Goal: Understand process/instructions: Learn about a topic

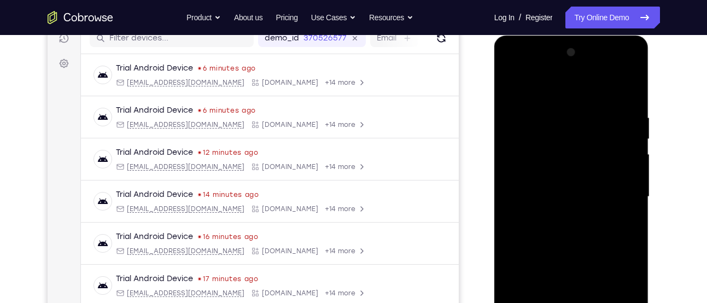
scroll to position [308, 0]
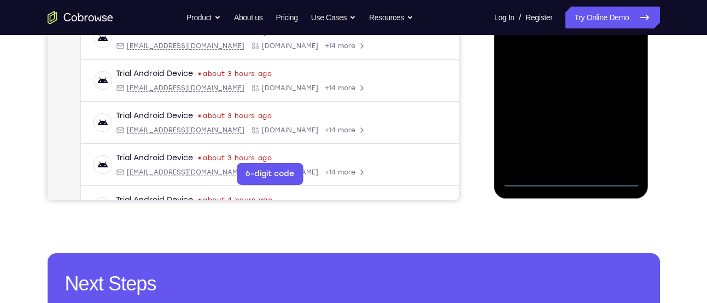
click at [571, 181] on div at bounding box center [571, 34] width 138 height 306
click at [622, 131] on div at bounding box center [571, 34] width 138 height 306
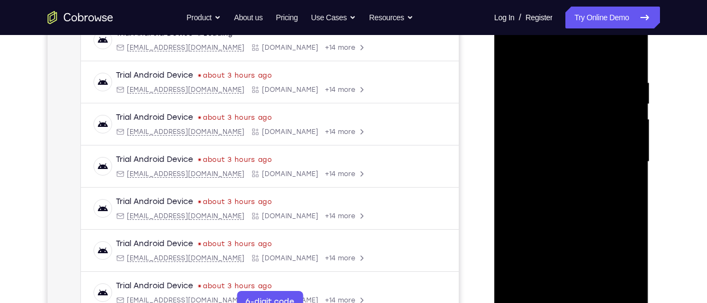
scroll to position [179, 0]
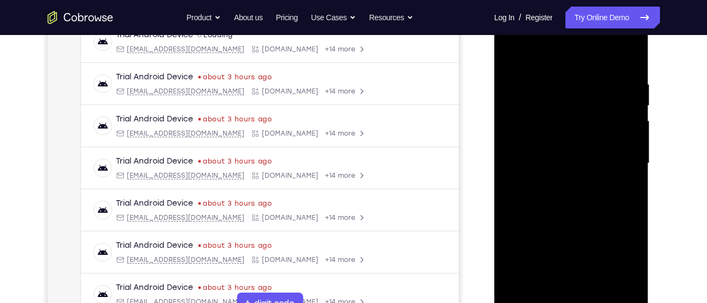
click at [577, 60] on div at bounding box center [571, 163] width 138 height 306
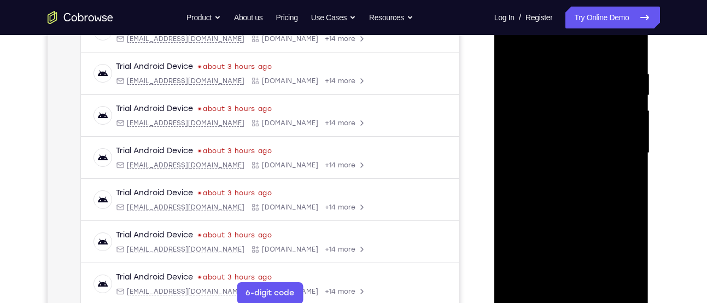
click at [618, 155] on div at bounding box center [571, 153] width 138 height 306
click at [618, 153] on div at bounding box center [571, 153] width 138 height 306
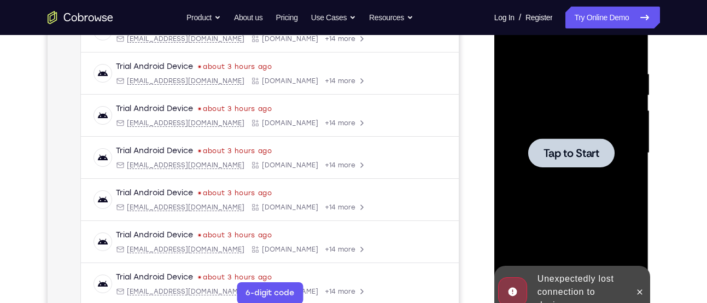
click at [596, 160] on div at bounding box center [571, 152] width 86 height 29
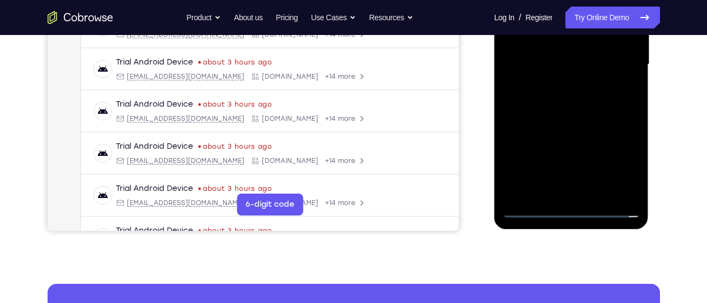
scroll to position [280, 0]
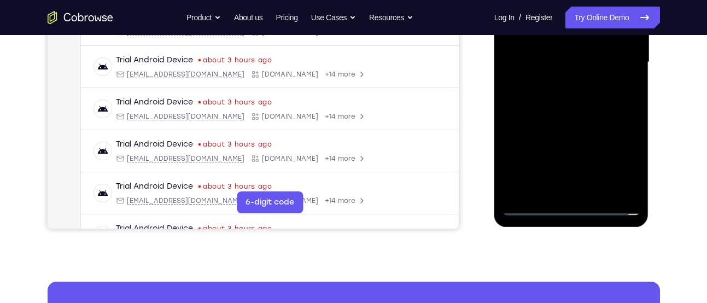
click at [570, 204] on div at bounding box center [571, 62] width 138 height 306
click at [619, 159] on div at bounding box center [571, 62] width 138 height 306
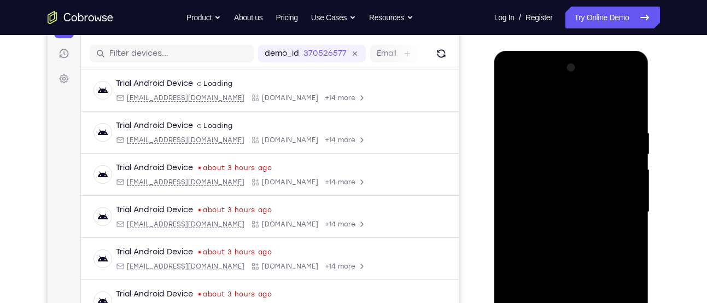
scroll to position [129, 0]
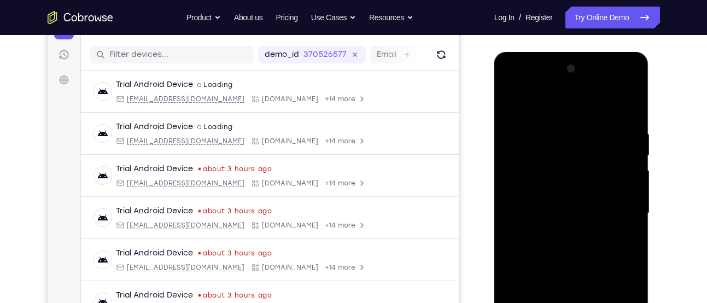
click at [568, 102] on div at bounding box center [571, 213] width 138 height 306
click at [617, 209] on div at bounding box center [571, 213] width 138 height 306
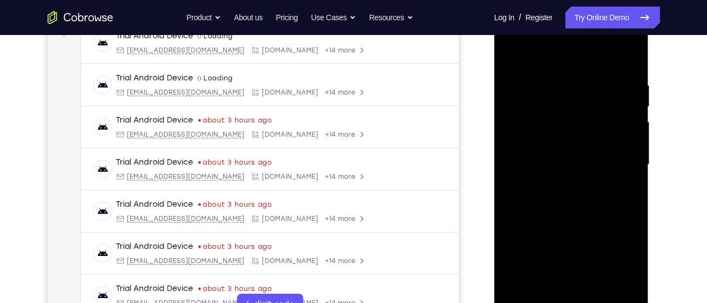
scroll to position [197, 0]
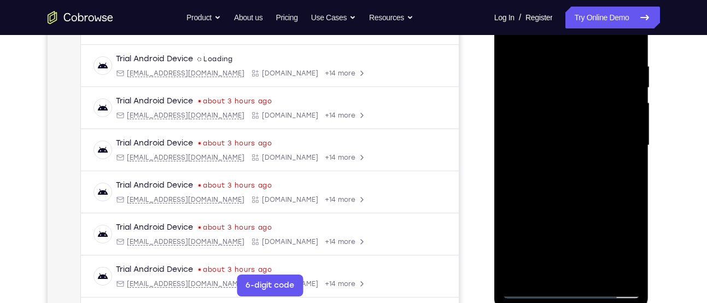
click at [579, 273] on div at bounding box center [571, 145] width 138 height 306
click at [574, 134] on div at bounding box center [571, 145] width 138 height 306
click at [566, 116] on div at bounding box center [571, 145] width 138 height 306
click at [530, 146] on div at bounding box center [571, 145] width 138 height 306
click at [559, 182] on div at bounding box center [571, 145] width 138 height 306
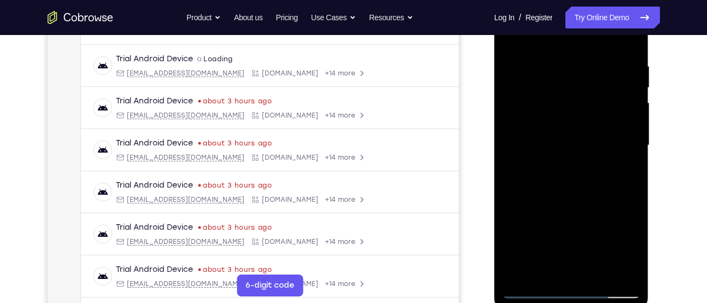
click at [586, 179] on div at bounding box center [571, 145] width 138 height 306
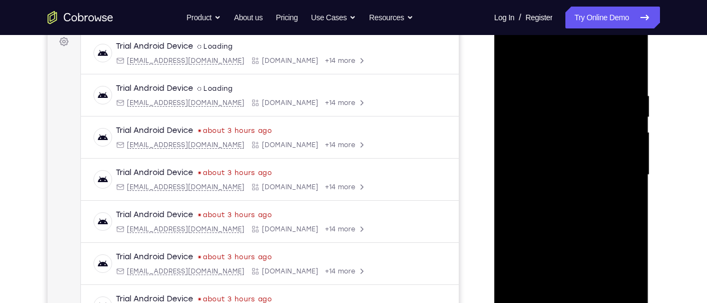
scroll to position [191, 0]
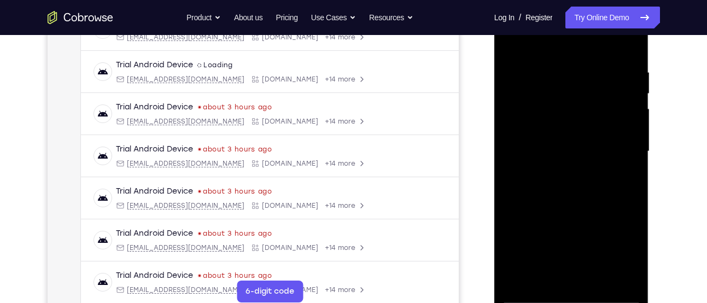
click at [579, 203] on div at bounding box center [571, 151] width 138 height 306
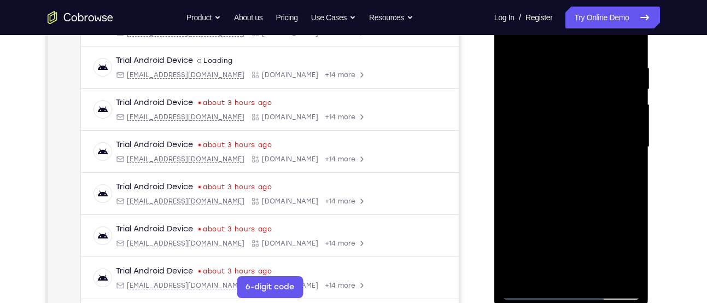
click at [579, 198] on div at bounding box center [571, 147] width 138 height 306
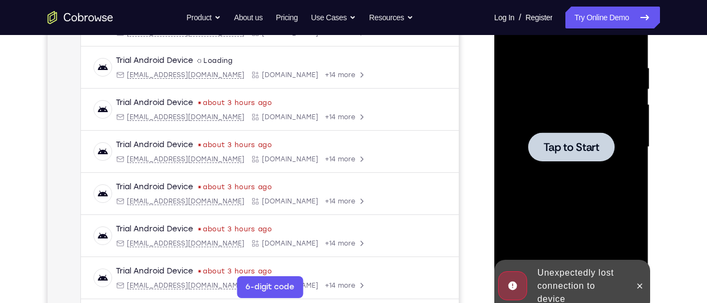
click at [530, 174] on div at bounding box center [571, 147] width 138 height 306
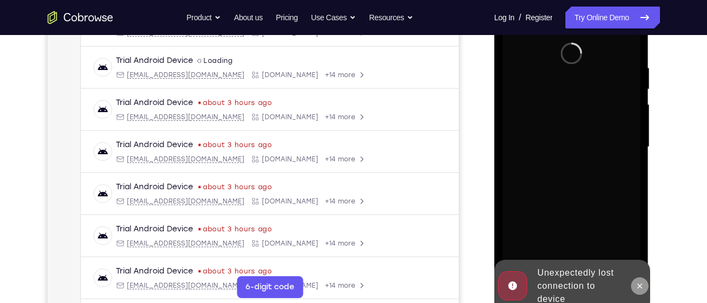
click at [644, 286] on button at bounding box center [639, 285] width 17 height 17
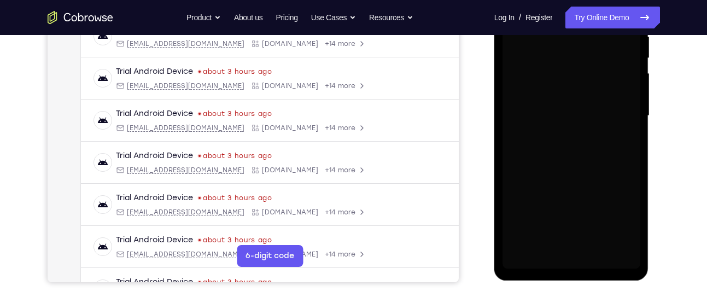
scroll to position [227, 0]
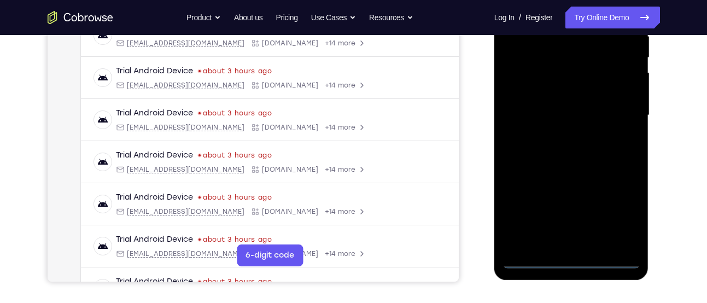
click at [572, 260] on div at bounding box center [571, 115] width 138 height 306
click at [576, 259] on div at bounding box center [571, 115] width 138 height 306
click at [620, 218] on div at bounding box center [571, 115] width 138 height 306
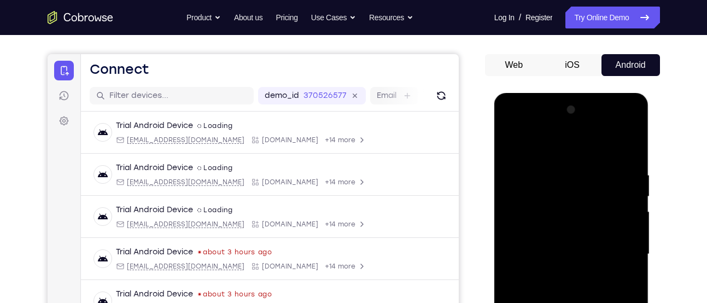
scroll to position [89, 0]
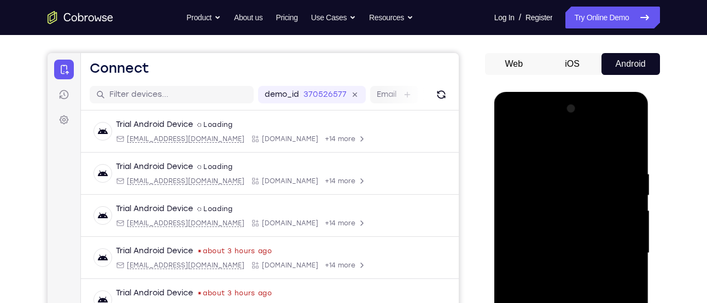
click at [571, 140] on div at bounding box center [571, 253] width 138 height 306
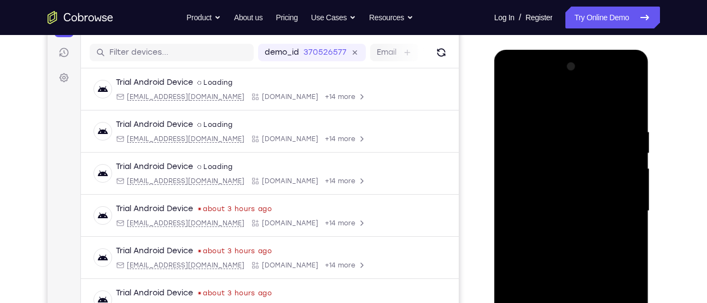
scroll to position [133, 0]
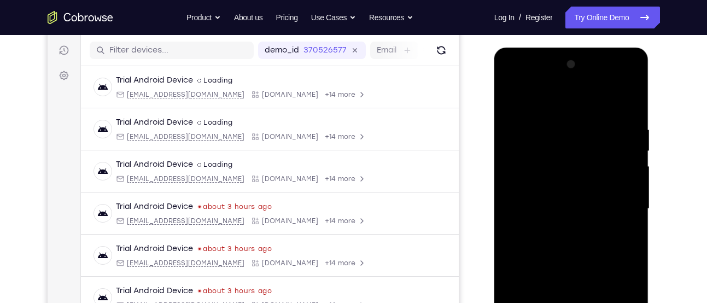
drag, startPoint x: 511, startPoint y: 96, endPoint x: 786, endPoint y: 78, distance: 275.5
click at [511, 96] on div at bounding box center [571, 209] width 138 height 306
click at [624, 214] on div at bounding box center [571, 209] width 138 height 306
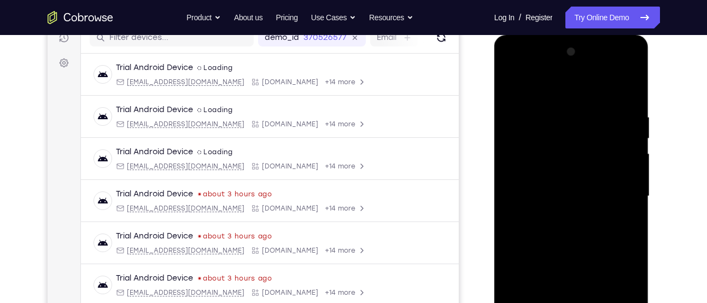
click at [561, 219] on div at bounding box center [571, 196] width 138 height 306
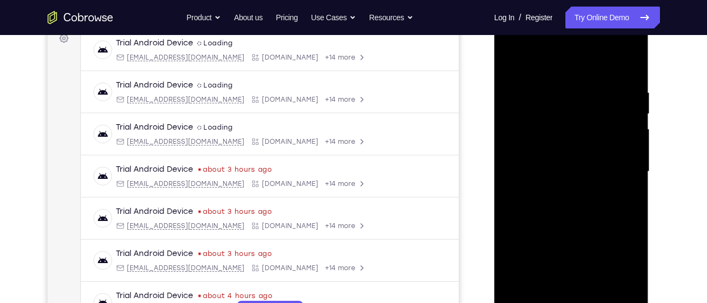
scroll to position [173, 0]
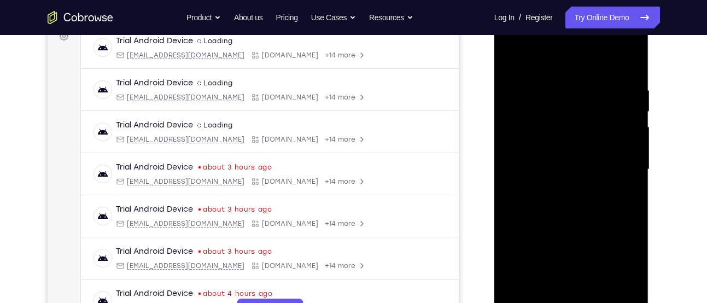
click at [552, 165] on div at bounding box center [571, 169] width 138 height 306
click at [536, 150] on div at bounding box center [571, 169] width 138 height 306
click at [531, 171] on div at bounding box center [571, 169] width 138 height 306
click at [527, 171] on div at bounding box center [571, 169] width 138 height 306
click at [559, 218] on div at bounding box center [571, 169] width 138 height 306
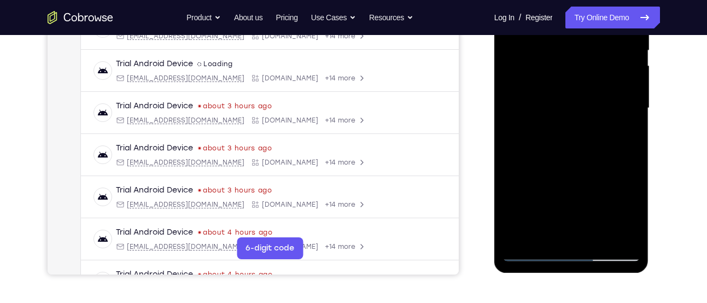
scroll to position [234, 0]
click at [601, 230] on div at bounding box center [571, 108] width 138 height 306
click at [579, 168] on div at bounding box center [571, 108] width 138 height 306
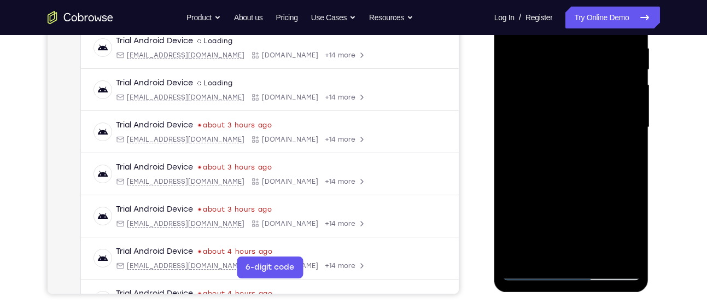
scroll to position [209, 0]
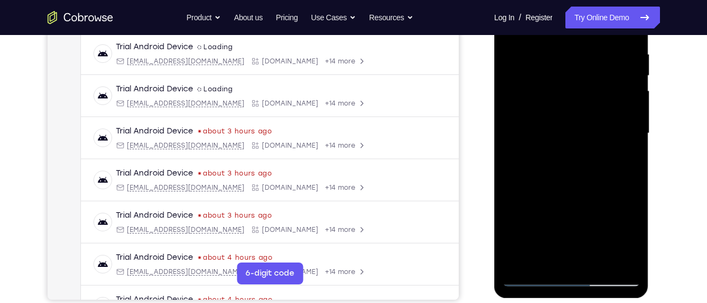
click at [578, 120] on div at bounding box center [571, 133] width 138 height 306
drag, startPoint x: 603, startPoint y: 171, endPoint x: 598, endPoint y: 134, distance: 37.5
click at [598, 134] on div at bounding box center [571, 133] width 138 height 306
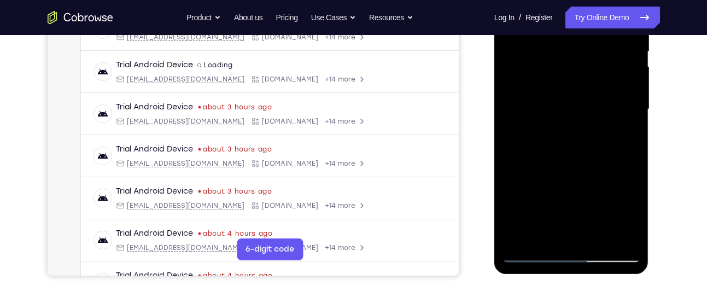
scroll to position [233, 0]
click at [551, 232] on div at bounding box center [571, 109] width 138 height 306
click at [541, 228] on div at bounding box center [571, 109] width 138 height 306
click at [554, 209] on div at bounding box center [571, 109] width 138 height 306
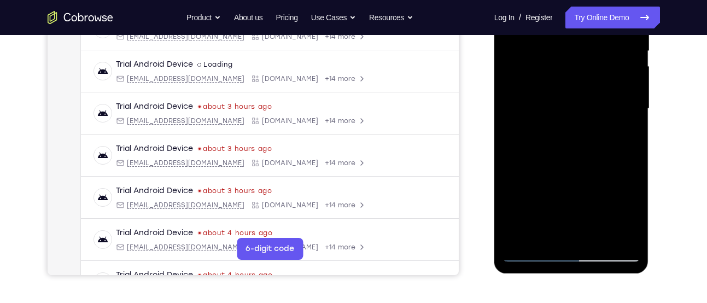
click at [548, 102] on div at bounding box center [571, 109] width 138 height 306
click at [555, 105] on div at bounding box center [571, 109] width 138 height 306
drag, startPoint x: 559, startPoint y: 202, endPoint x: 560, endPoint y: 111, distance: 90.2
click at [560, 111] on div at bounding box center [571, 109] width 138 height 306
click at [555, 210] on div at bounding box center [571, 109] width 138 height 306
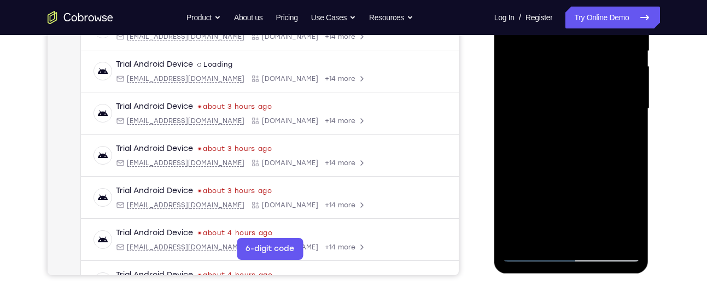
click at [537, 212] on div at bounding box center [571, 109] width 138 height 306
click at [561, 214] on div at bounding box center [571, 109] width 138 height 306
click at [624, 133] on div at bounding box center [571, 109] width 138 height 306
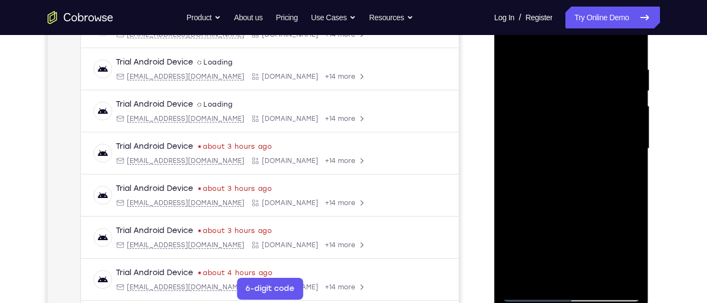
scroll to position [186, 0]
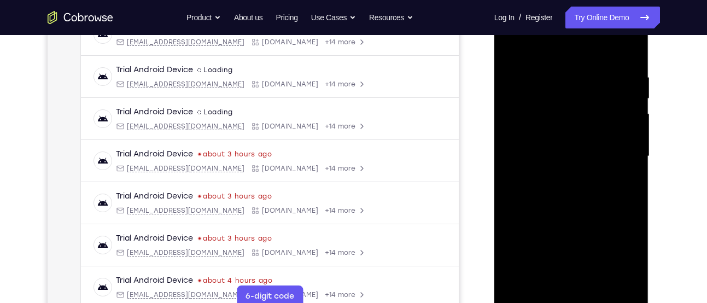
drag, startPoint x: 577, startPoint y: 98, endPoint x: 574, endPoint y: 136, distance: 37.2
click at [574, 136] on div at bounding box center [571, 156] width 138 height 306
drag, startPoint x: 569, startPoint y: 98, endPoint x: 569, endPoint y: 120, distance: 22.4
click at [569, 120] on div at bounding box center [571, 156] width 138 height 306
click at [575, 92] on div at bounding box center [571, 156] width 138 height 306
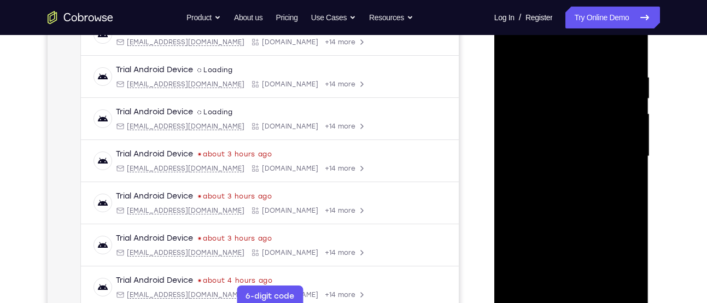
click at [554, 122] on div at bounding box center [571, 156] width 138 height 306
click at [559, 162] on div at bounding box center [571, 156] width 138 height 306
click at [579, 162] on div at bounding box center [571, 156] width 138 height 306
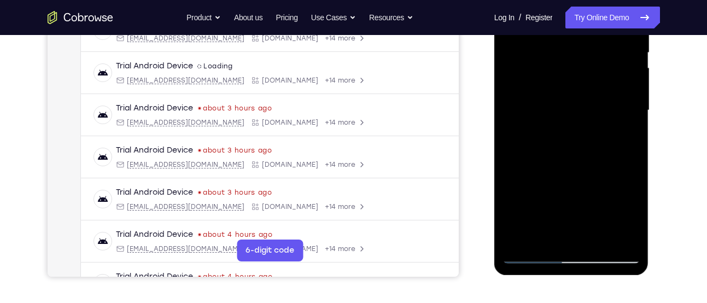
scroll to position [235, 0]
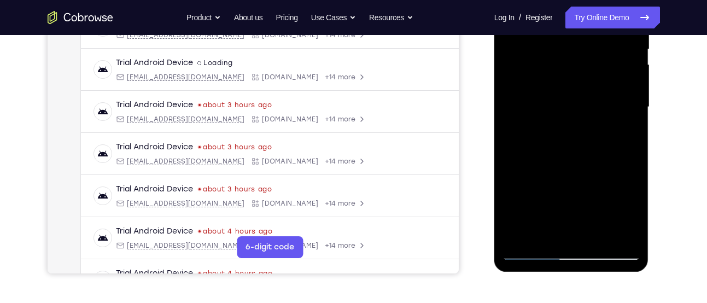
click at [528, 136] on div at bounding box center [571, 107] width 138 height 306
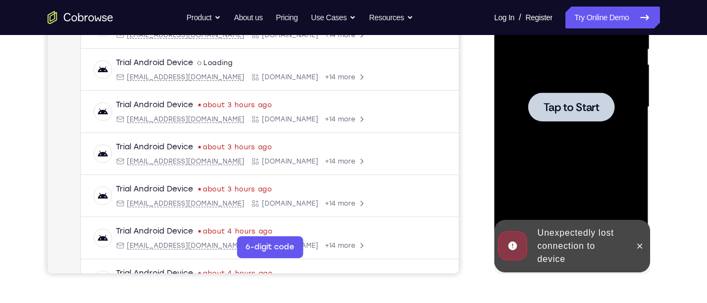
click at [548, 181] on div at bounding box center [571, 107] width 138 height 306
click at [597, 179] on div at bounding box center [571, 107] width 138 height 306
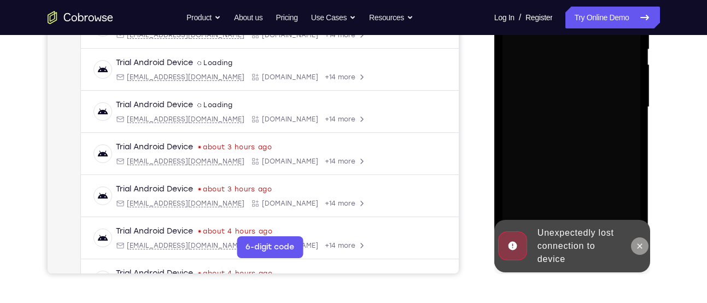
click at [633, 244] on button at bounding box center [639, 245] width 17 height 17
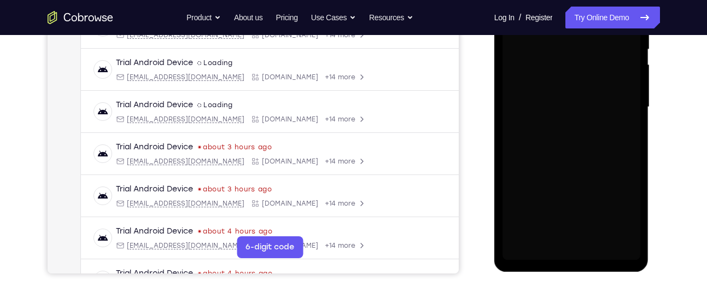
click at [633, 244] on div at bounding box center [571, 107] width 138 height 306
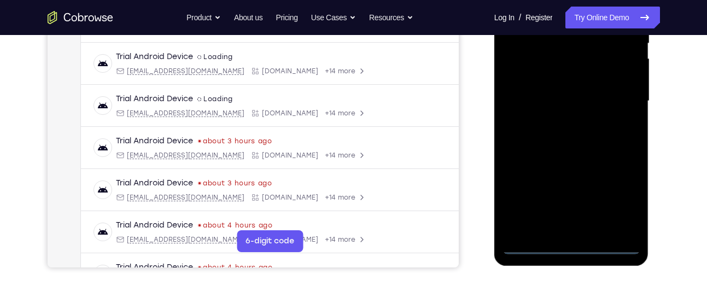
scroll to position [244, 0]
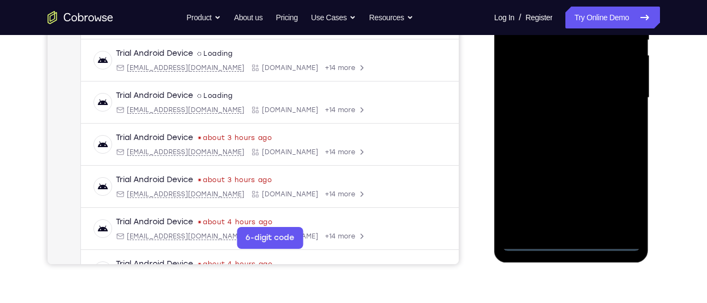
click at [566, 242] on div at bounding box center [571, 98] width 138 height 306
click at [623, 190] on div at bounding box center [571, 98] width 138 height 306
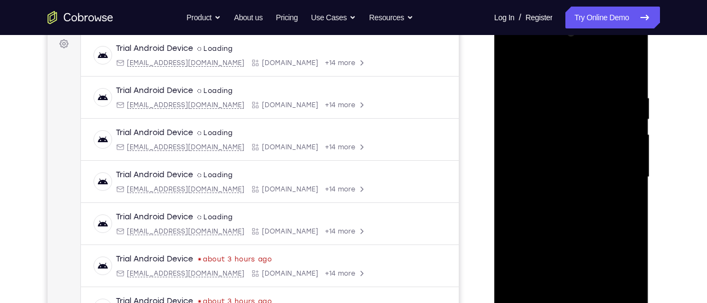
scroll to position [161, 0]
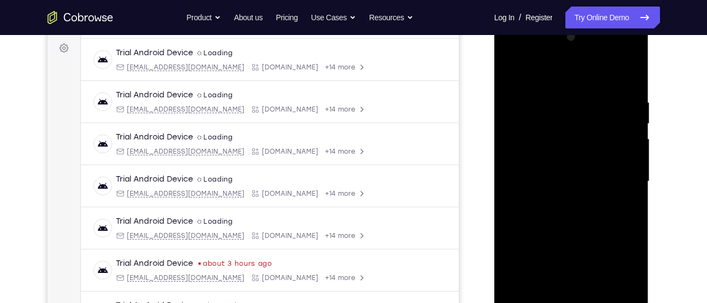
click at [570, 75] on div at bounding box center [571, 181] width 138 height 306
click at [573, 71] on div at bounding box center [571, 181] width 138 height 306
click at [629, 186] on div at bounding box center [571, 181] width 138 height 306
click at [556, 204] on div at bounding box center [571, 181] width 138 height 306
click at [571, 164] on div at bounding box center [571, 181] width 138 height 306
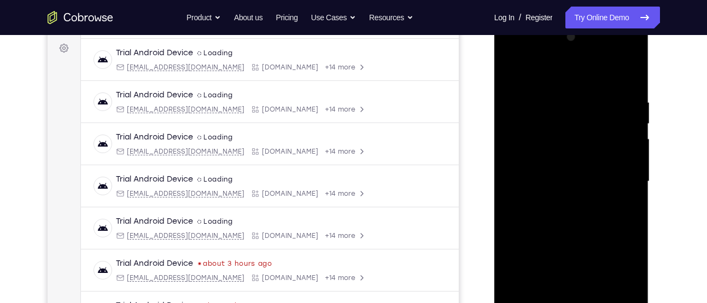
click at [560, 163] on div at bounding box center [571, 181] width 138 height 306
click at [541, 184] on div at bounding box center [571, 181] width 138 height 306
click at [568, 216] on div at bounding box center [571, 181] width 138 height 306
click at [537, 220] on div at bounding box center [571, 181] width 138 height 306
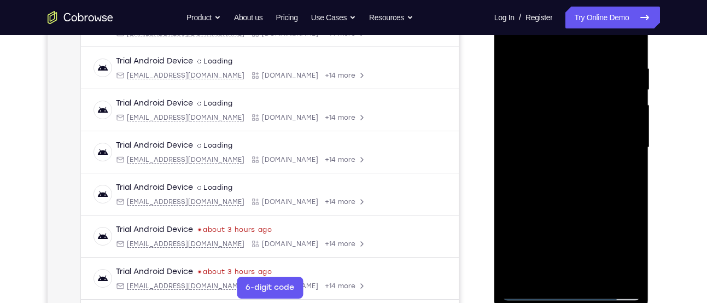
scroll to position [206, 0]
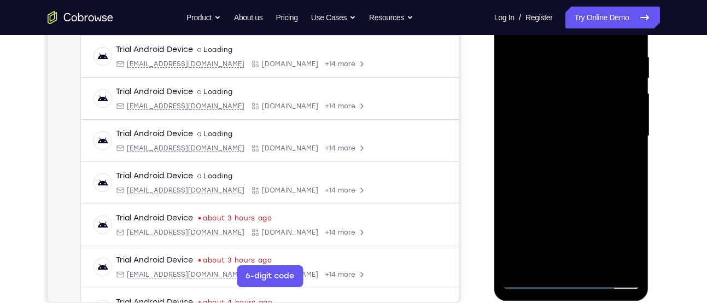
click at [559, 184] on div at bounding box center [571, 136] width 138 height 306
click at [596, 261] on div at bounding box center [571, 136] width 138 height 306
click at [585, 199] on div at bounding box center [571, 136] width 138 height 306
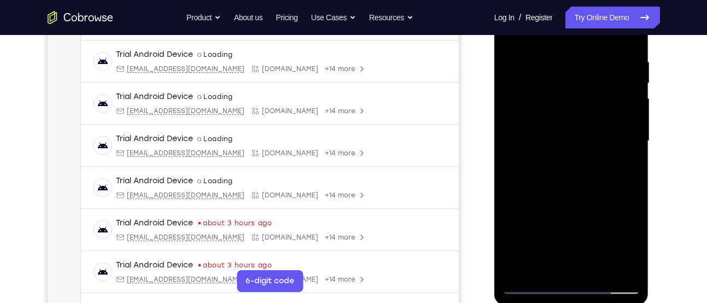
scroll to position [198, 0]
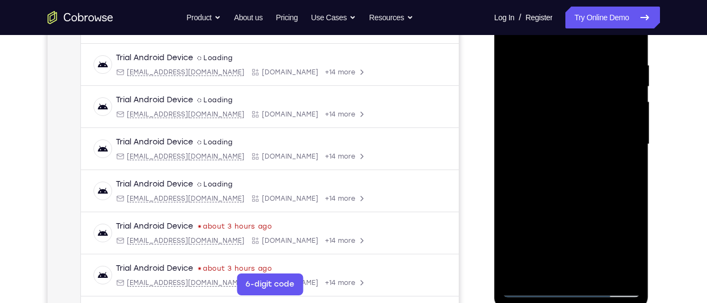
click at [589, 133] on div at bounding box center [571, 144] width 138 height 306
click at [546, 267] on div at bounding box center [571, 144] width 138 height 306
click at [551, 169] on div at bounding box center [571, 144] width 138 height 306
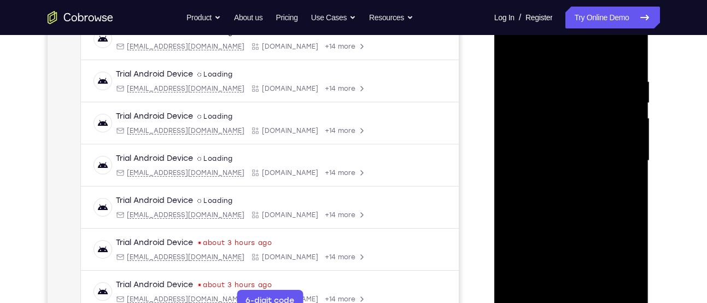
scroll to position [173, 0]
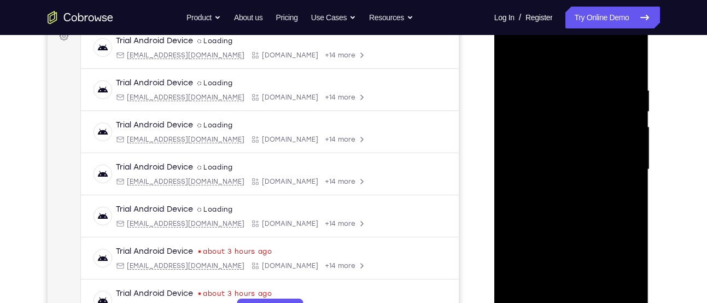
click at [523, 155] on div at bounding box center [571, 169] width 138 height 306
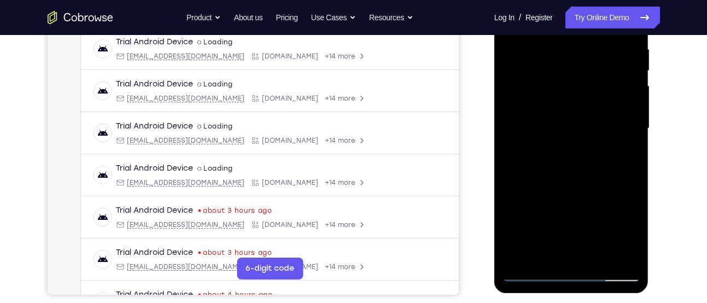
scroll to position [214, 0]
click at [551, 213] on div at bounding box center [571, 128] width 138 height 306
click at [629, 133] on div at bounding box center [571, 128] width 138 height 306
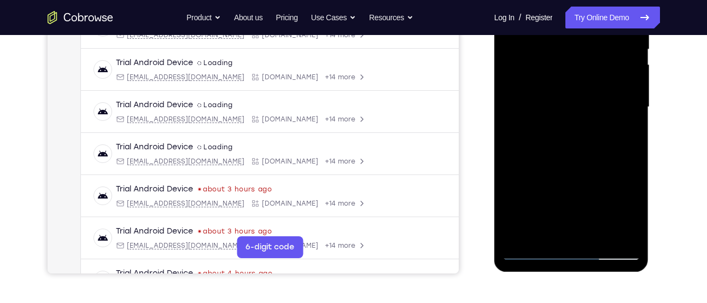
click at [548, 228] on div at bounding box center [571, 107] width 138 height 306
click at [559, 211] on div at bounding box center [571, 107] width 138 height 306
click at [601, 166] on div at bounding box center [571, 107] width 138 height 306
click at [620, 127] on div at bounding box center [571, 107] width 138 height 306
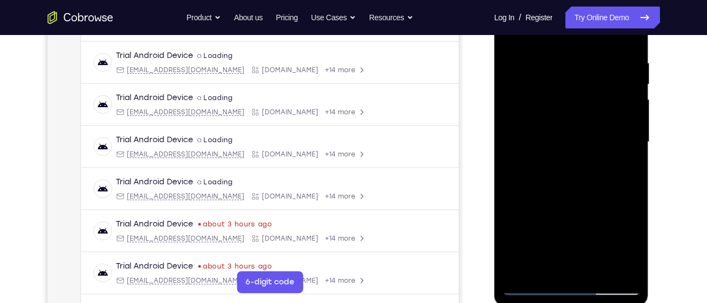
scroll to position [189, 0]
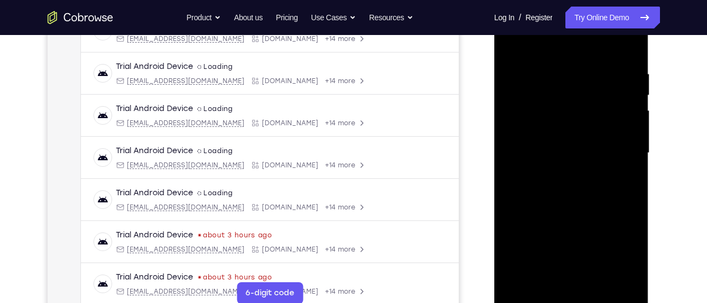
click at [567, 131] on div at bounding box center [571, 153] width 138 height 306
click at [621, 234] on div at bounding box center [571, 153] width 138 height 306
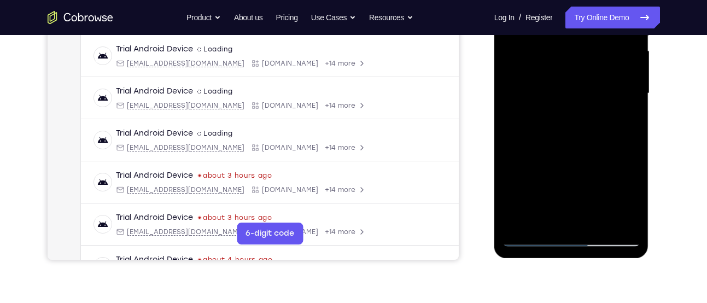
scroll to position [249, 0]
click at [625, 121] on div at bounding box center [571, 93] width 138 height 306
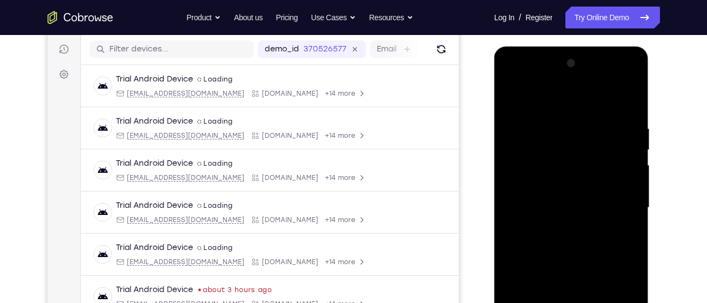
scroll to position [134, 0]
click at [509, 103] on div at bounding box center [571, 208] width 138 height 306
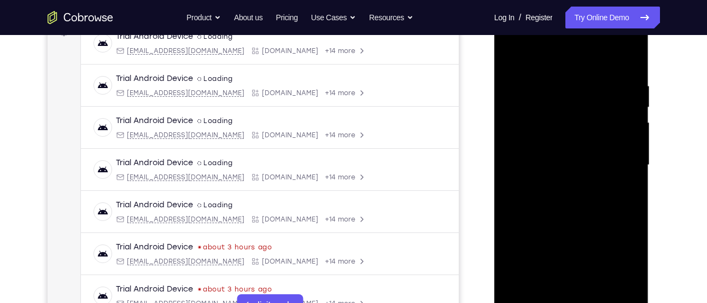
click at [561, 175] on div at bounding box center [571, 165] width 138 height 306
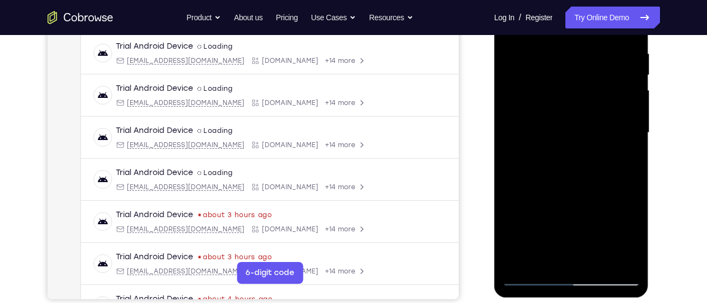
scroll to position [212, 0]
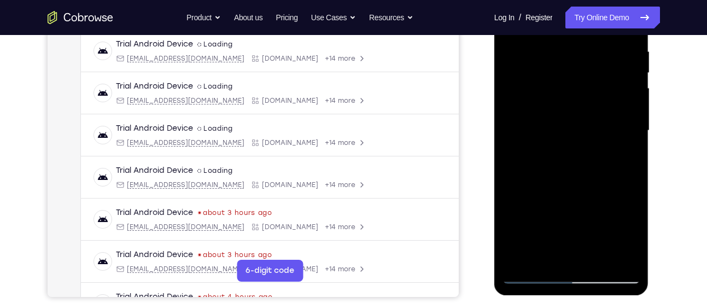
click at [553, 252] on div at bounding box center [571, 131] width 138 height 306
click at [549, 157] on div at bounding box center [571, 131] width 138 height 306
click at [623, 156] on div at bounding box center [571, 131] width 138 height 306
click at [544, 154] on div at bounding box center [571, 131] width 138 height 306
click at [622, 156] on div at bounding box center [571, 131] width 138 height 306
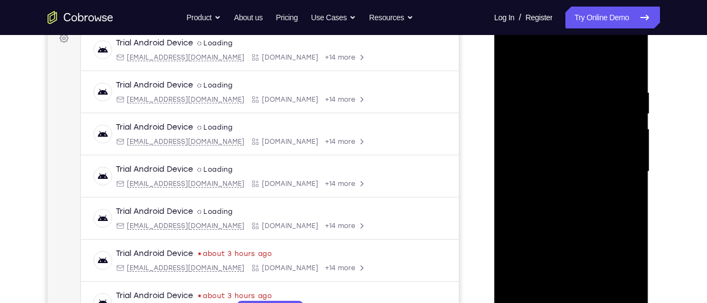
scroll to position [170, 0]
click at [511, 66] on div at bounding box center [571, 172] width 138 height 306
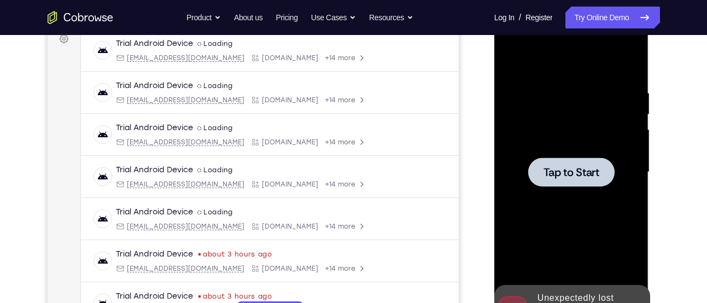
click at [549, 120] on div at bounding box center [571, 172] width 138 height 306
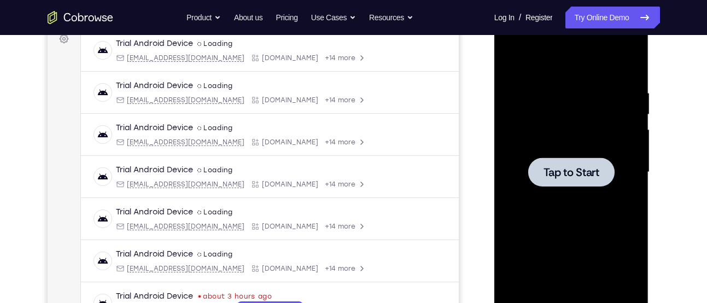
click at [565, 157] on div at bounding box center [571, 171] width 86 height 29
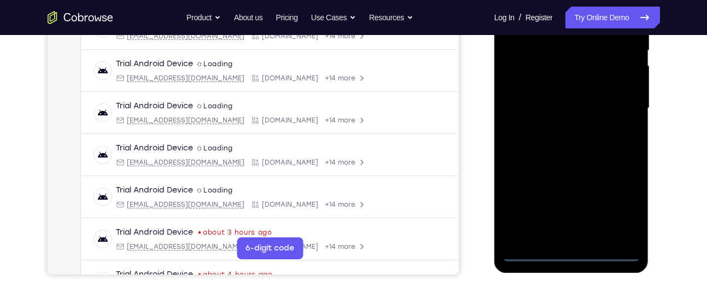
scroll to position [239, 0]
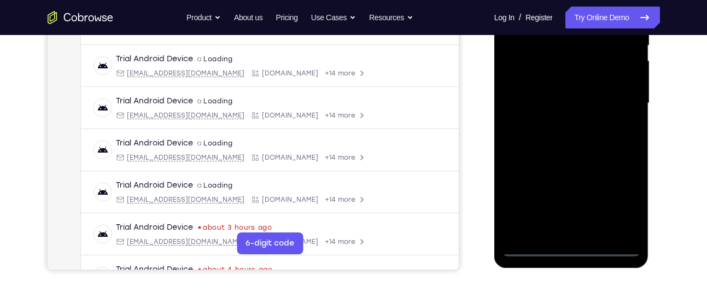
click at [574, 251] on div at bounding box center [571, 103] width 138 height 306
click at [573, 249] on div at bounding box center [571, 103] width 138 height 306
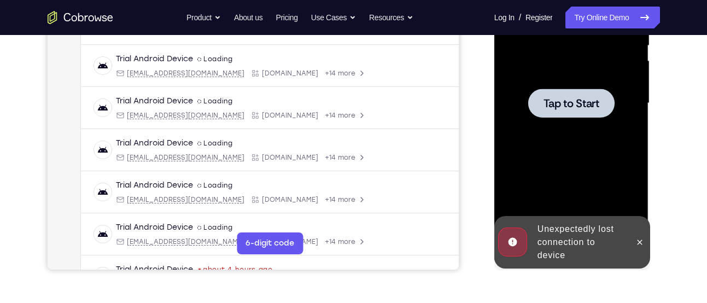
click at [635, 221] on div at bounding box center [639, 242] width 17 height 52
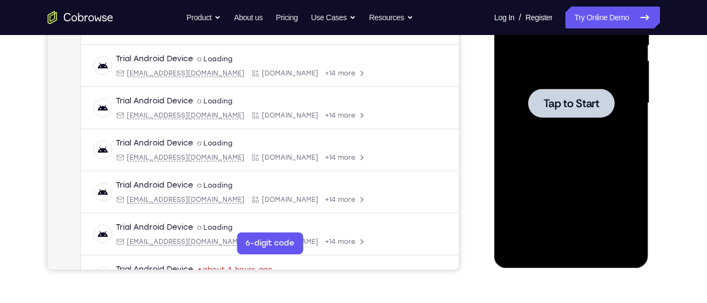
click at [639, 231] on div at bounding box center [571, 103] width 138 height 306
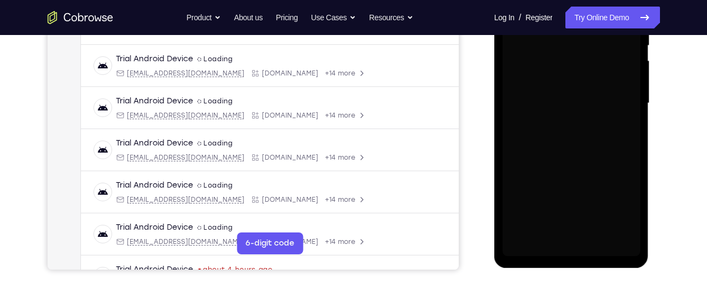
click at [583, 128] on div at bounding box center [571, 103] width 138 height 306
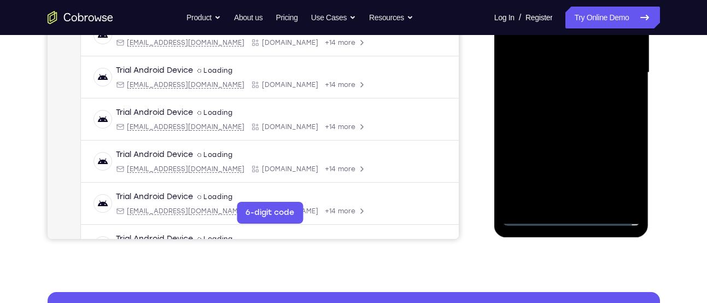
scroll to position [270, 0]
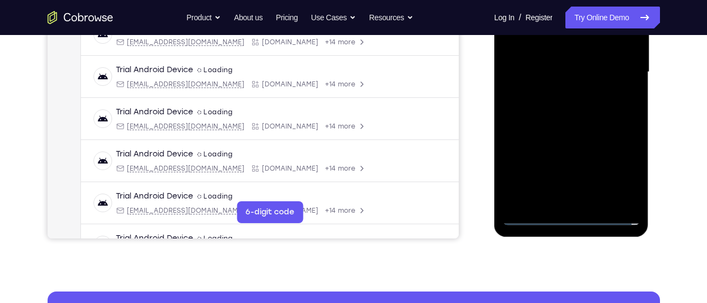
click at [566, 219] on div at bounding box center [571, 72] width 138 height 306
click at [611, 166] on div at bounding box center [571, 72] width 138 height 306
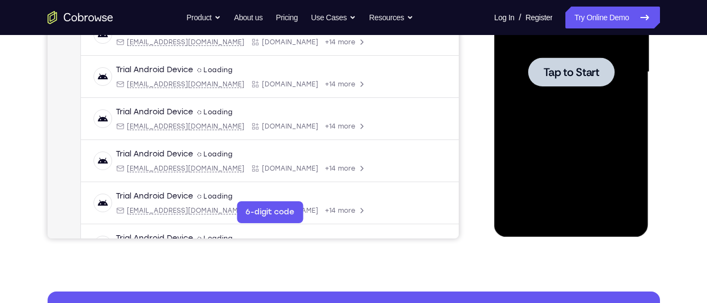
click at [588, 93] on div at bounding box center [571, 72] width 138 height 306
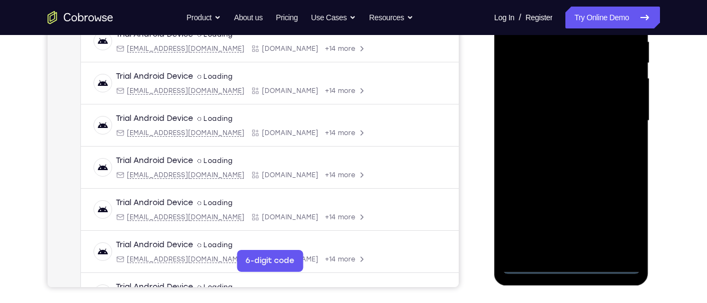
scroll to position [222, 0]
click at [570, 265] on div at bounding box center [571, 120] width 138 height 306
click at [618, 215] on div at bounding box center [571, 120] width 138 height 306
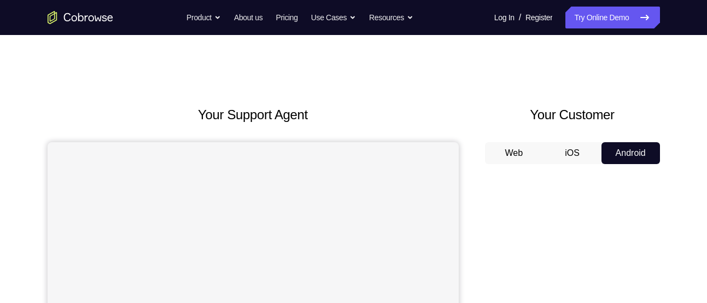
click at [624, 148] on button "Android" at bounding box center [630, 153] width 58 height 22
drag, startPoint x: 0, startPoint y: 0, endPoint x: 624, endPoint y: 148, distance: 641.4
click at [624, 148] on button "Android" at bounding box center [630, 153] width 58 height 22
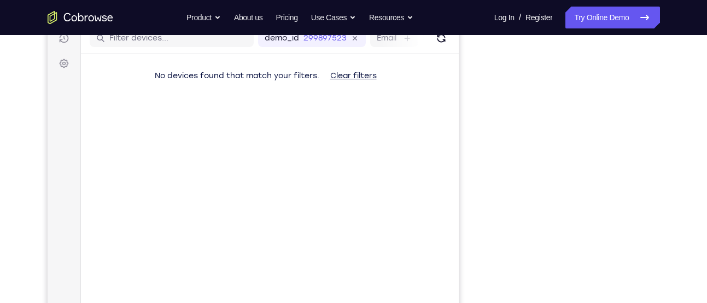
scroll to position [146, 0]
click at [493, 238] on div at bounding box center [572, 195] width 175 height 336
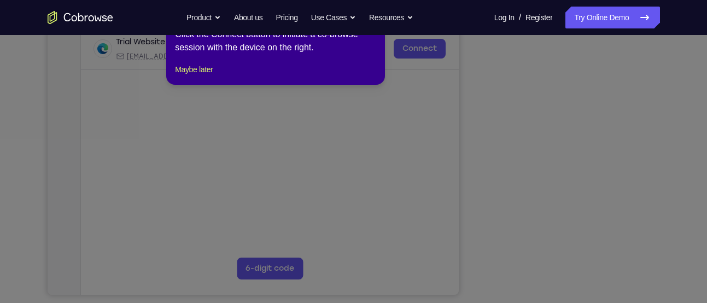
scroll to position [213, 0]
click at [213, 77] on button "Maybe later" at bounding box center [194, 69] width 38 height 13
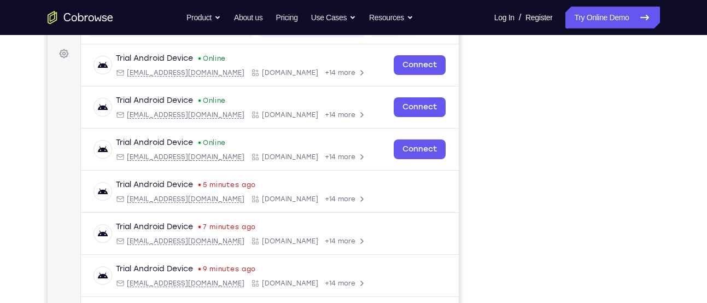
scroll to position [157, 0]
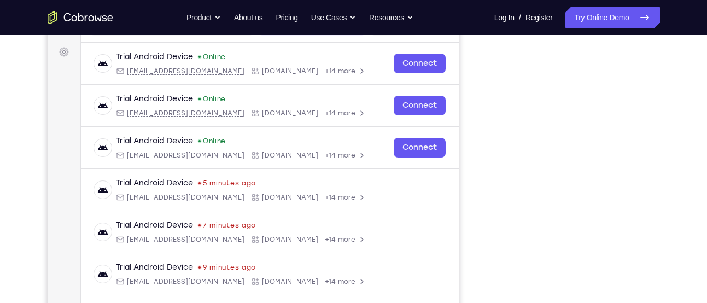
drag, startPoint x: 490, startPoint y: 72, endPoint x: 486, endPoint y: 243, distance: 171.1
click at [477, 240] on div "Your Support Agent Your Customer Web iOS Android" at bounding box center [354, 150] width 612 height 404
click at [480, 223] on div "Your Support Agent Your Customer Web iOS Android" at bounding box center [354, 150] width 612 height 404
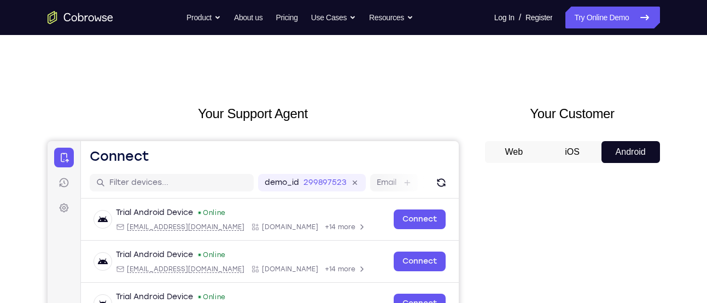
scroll to position [1, 0]
click at [500, 110] on h2 "Your Customer" at bounding box center [572, 114] width 175 height 20
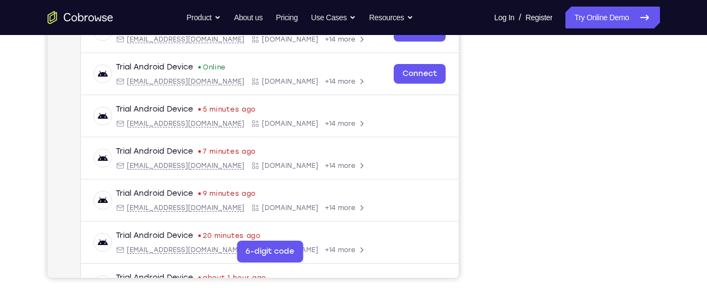
scroll to position [229, 0]
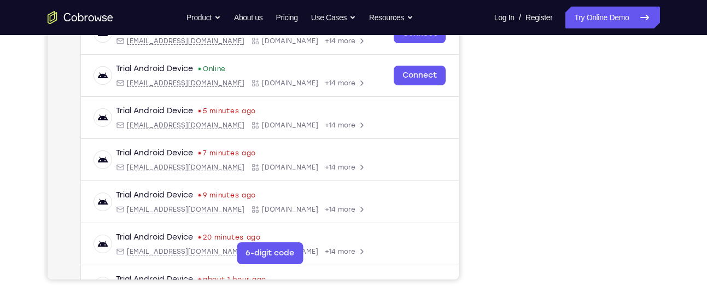
click at [670, 232] on div "Your Support Agent Your Customer Web iOS Android Next Steps We’d be happy to gi…" at bounding box center [354, 166] width 700 height 721
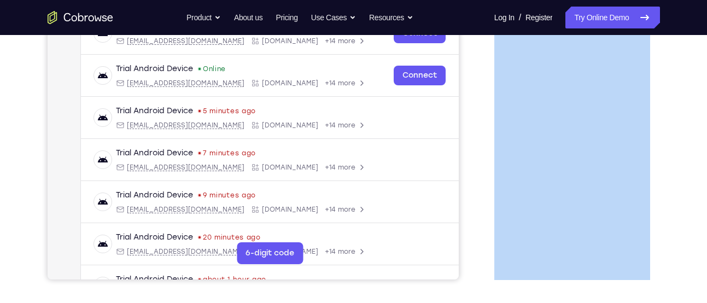
drag, startPoint x: 668, startPoint y: 224, endPoint x: 670, endPoint y: 232, distance: 8.4
click at [670, 232] on div "Your Support Agent Your Customer Web iOS Android Next Steps We’d be happy to gi…" at bounding box center [354, 166] width 700 height 721
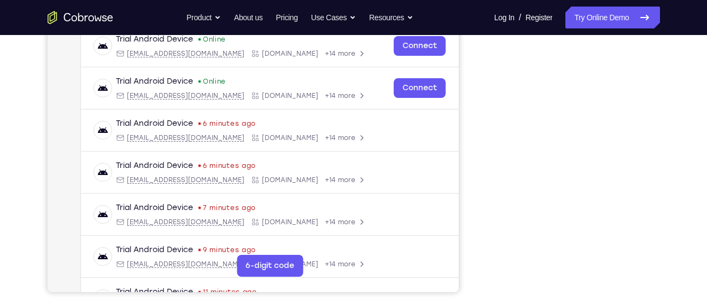
scroll to position [237, 0]
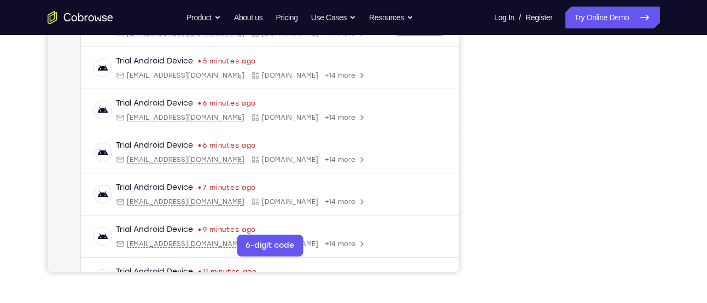
drag, startPoint x: 658, startPoint y: 253, endPoint x: 653, endPoint y: 249, distance: 6.2
click at [653, 249] on div at bounding box center [572, 104] width 175 height 336
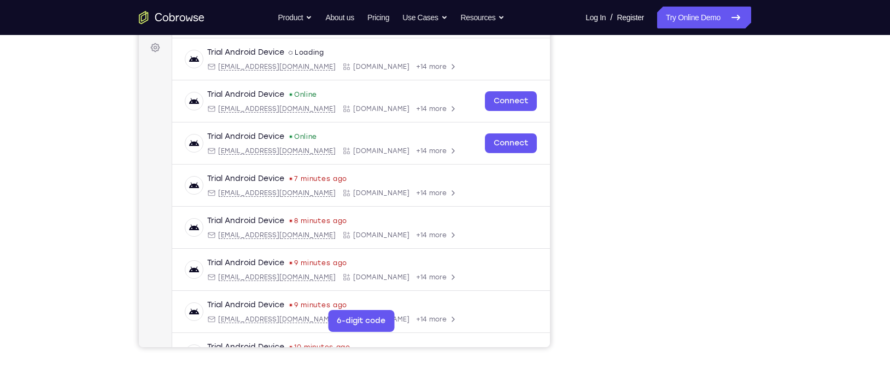
scroll to position [160, 0]
click at [706, 235] on div "Your Support Agent Your Customer Web iOS Android Next Steps We’d be happy to gi…" at bounding box center [445, 235] width 700 height 721
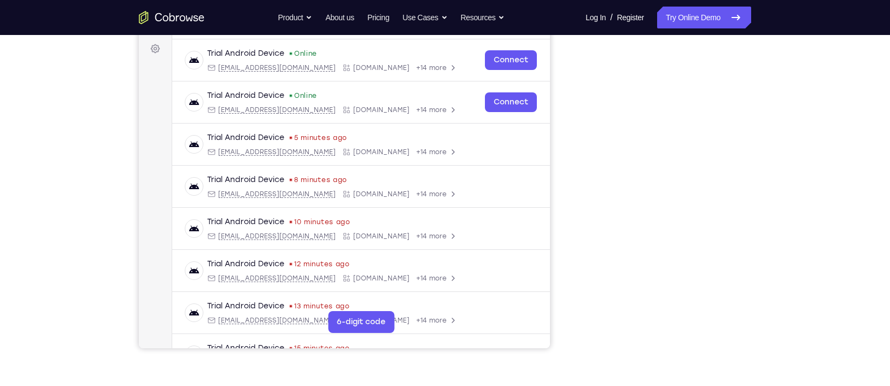
scroll to position [153, 0]
